Goal: Information Seeking & Learning: Understand process/instructions

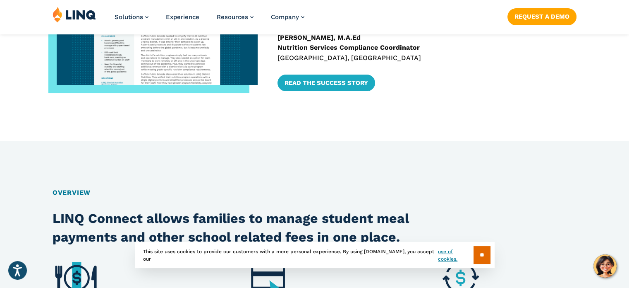
scroll to position [496, 0]
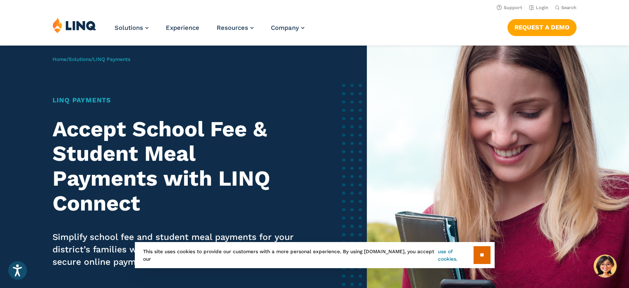
click at [454, 254] on link "use of cookies." at bounding box center [455, 254] width 35 height 15
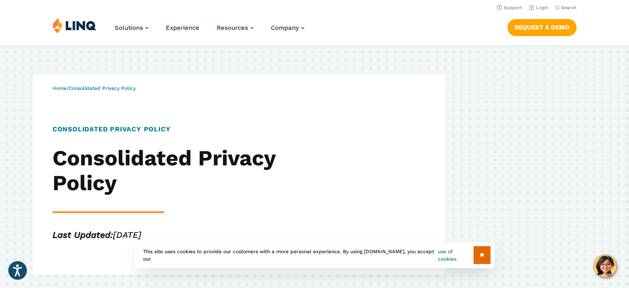
click at [443, 256] on link "use of cookies." at bounding box center [455, 254] width 35 height 15
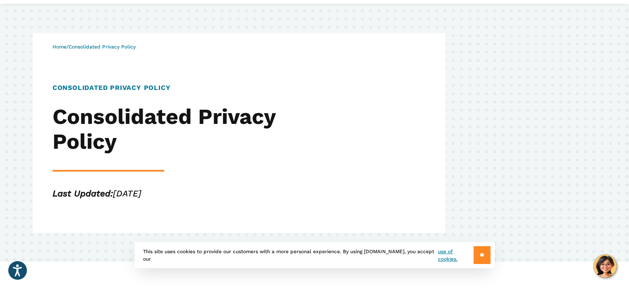
click at [483, 257] on input "**" at bounding box center [482, 255] width 17 height 18
